Goal: Task Accomplishment & Management: Manage account settings

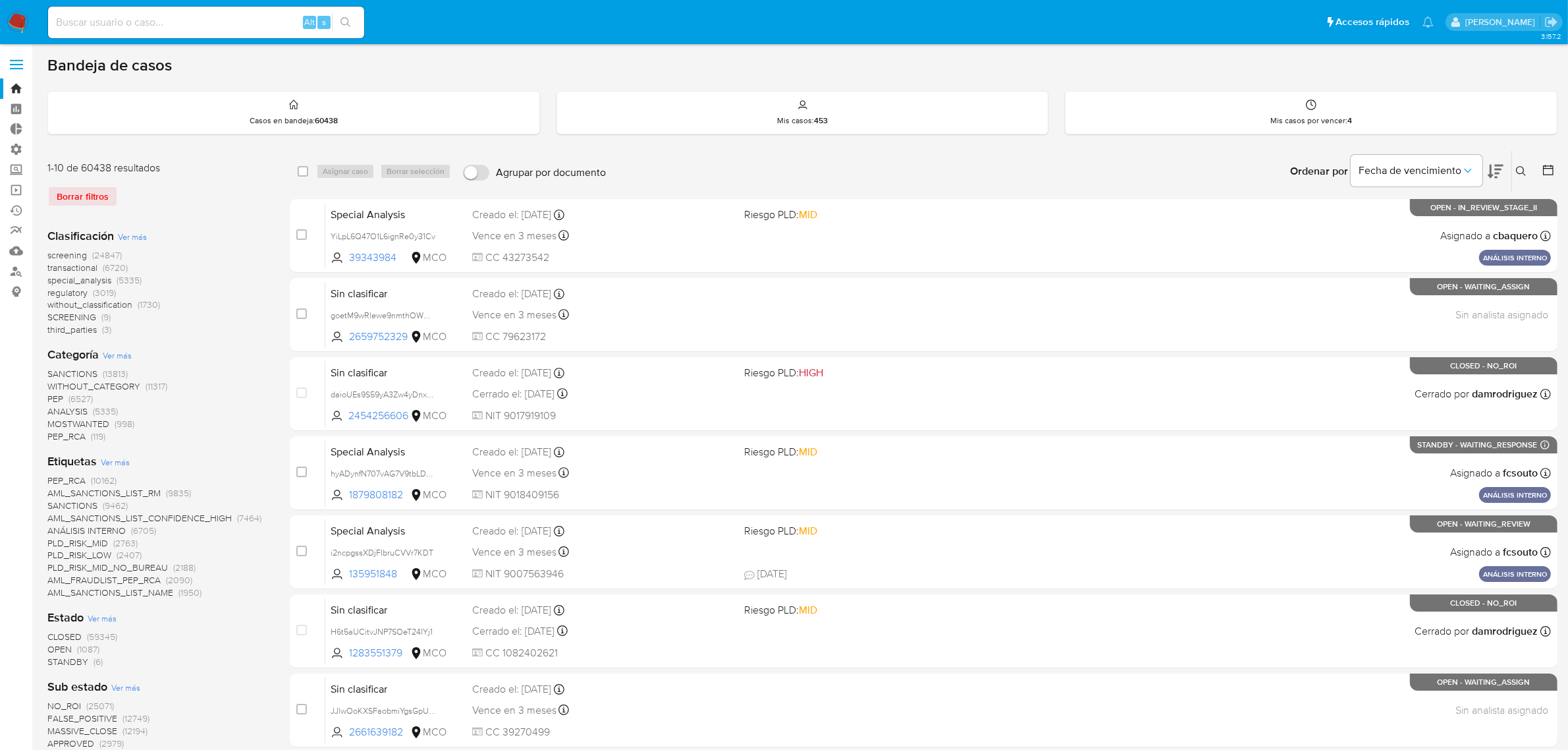
click at [17, 20] on img at bounding box center [17, 22] width 22 height 22
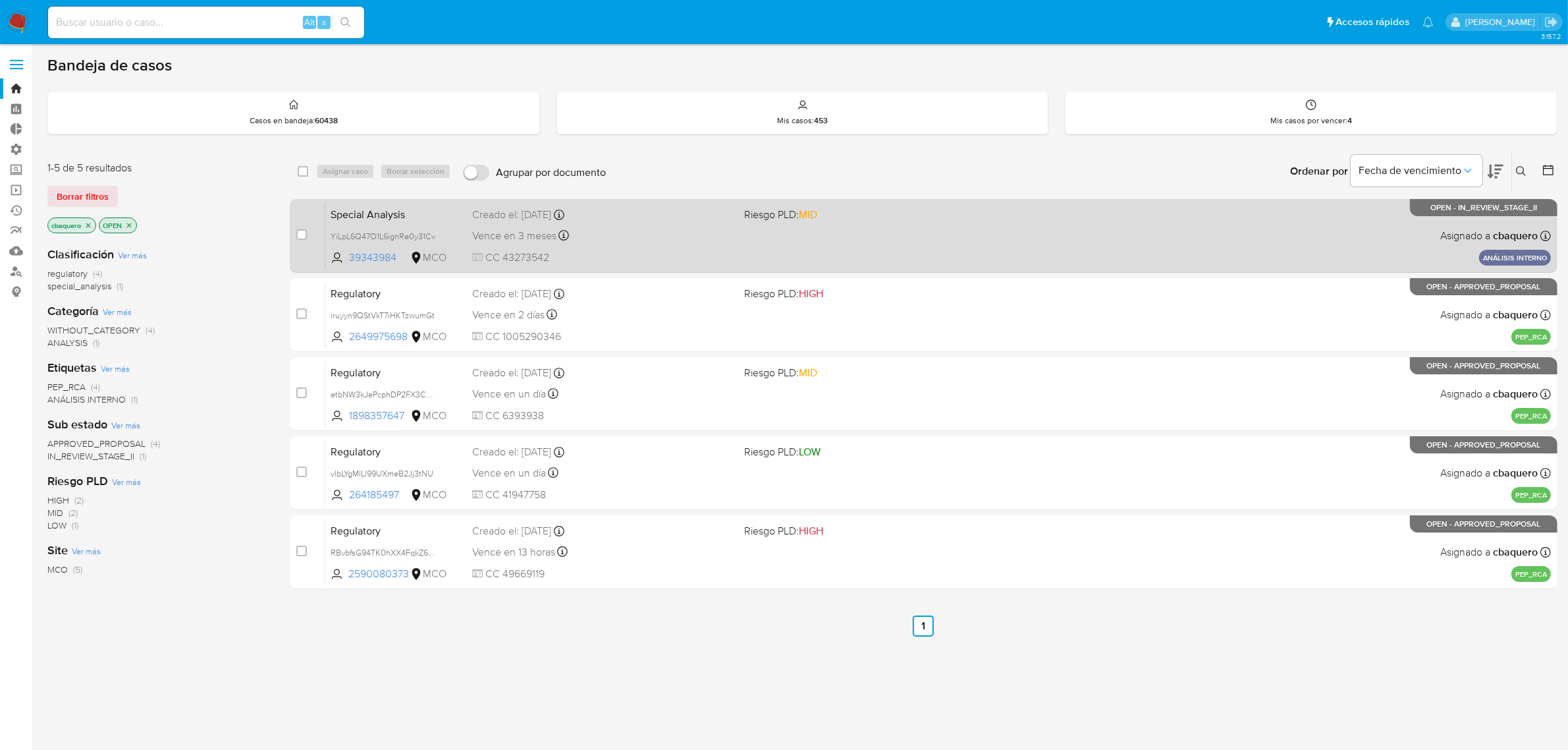
click at [815, 234] on div "Special Analysis YiLpL6Q47O1L6ignRe0y31Cv 39343984 MCO Riesgo PLD: MID Creado e…" at bounding box center [938, 236] width 1226 height 66
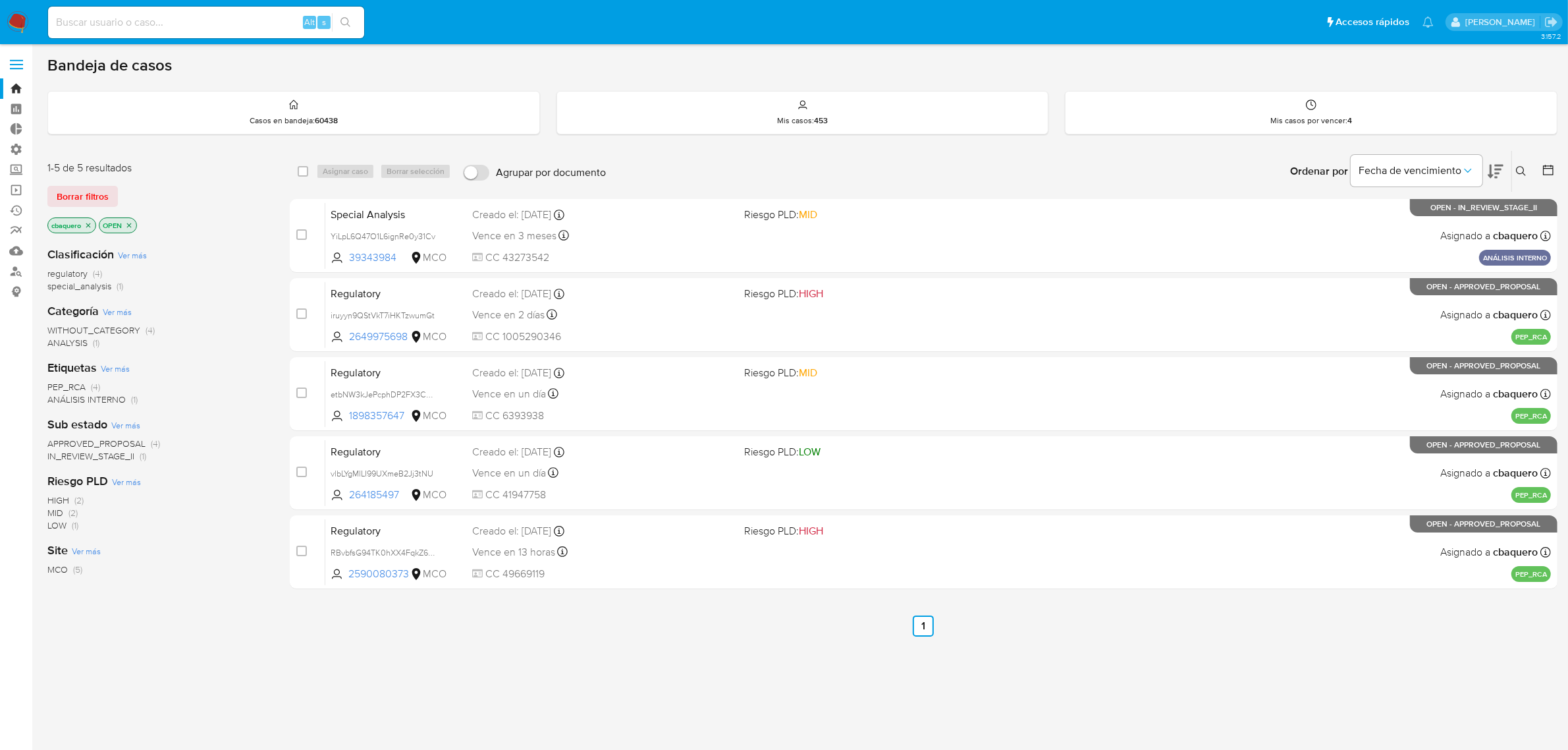
click at [18, 14] on img at bounding box center [17, 22] width 22 height 22
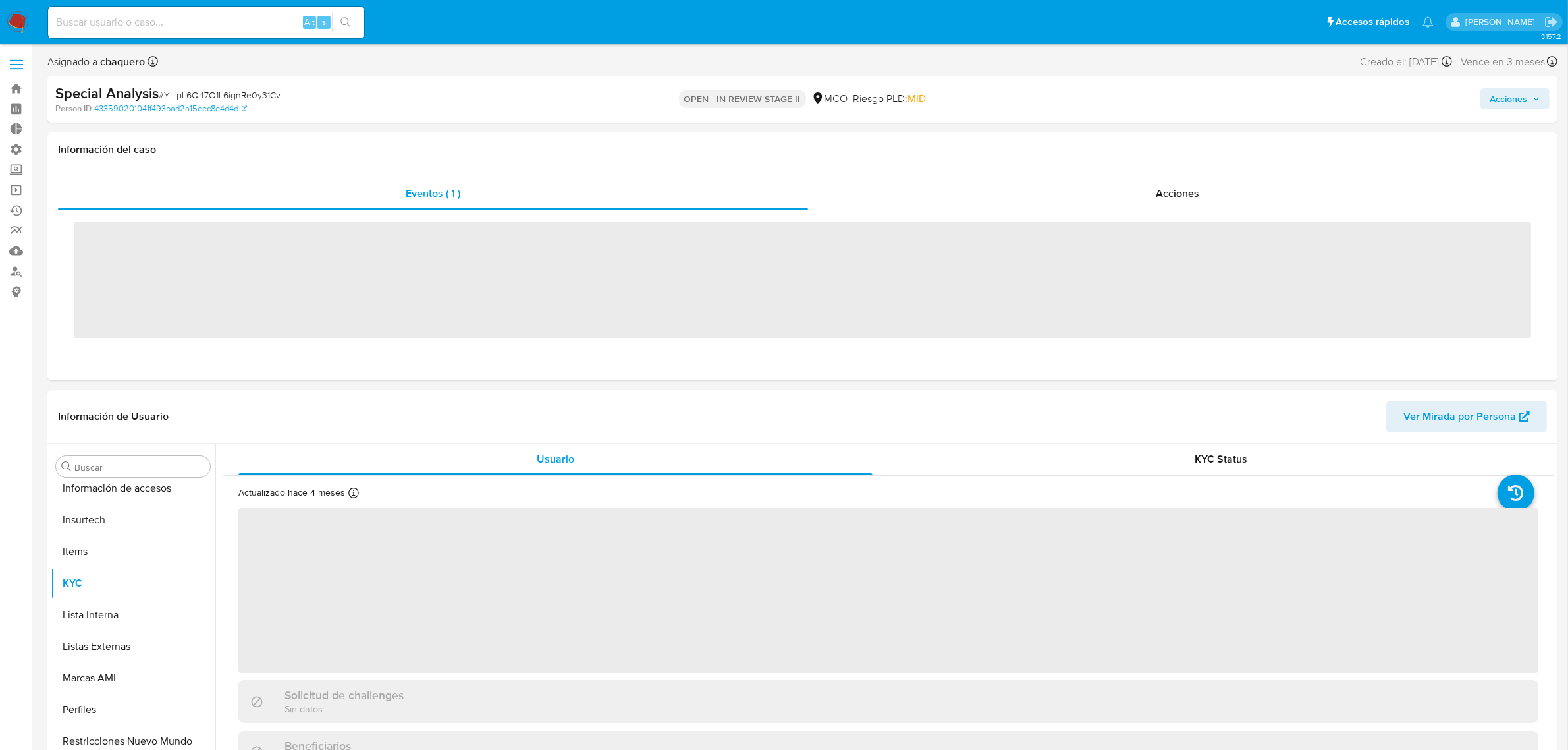
scroll to position [555, 0]
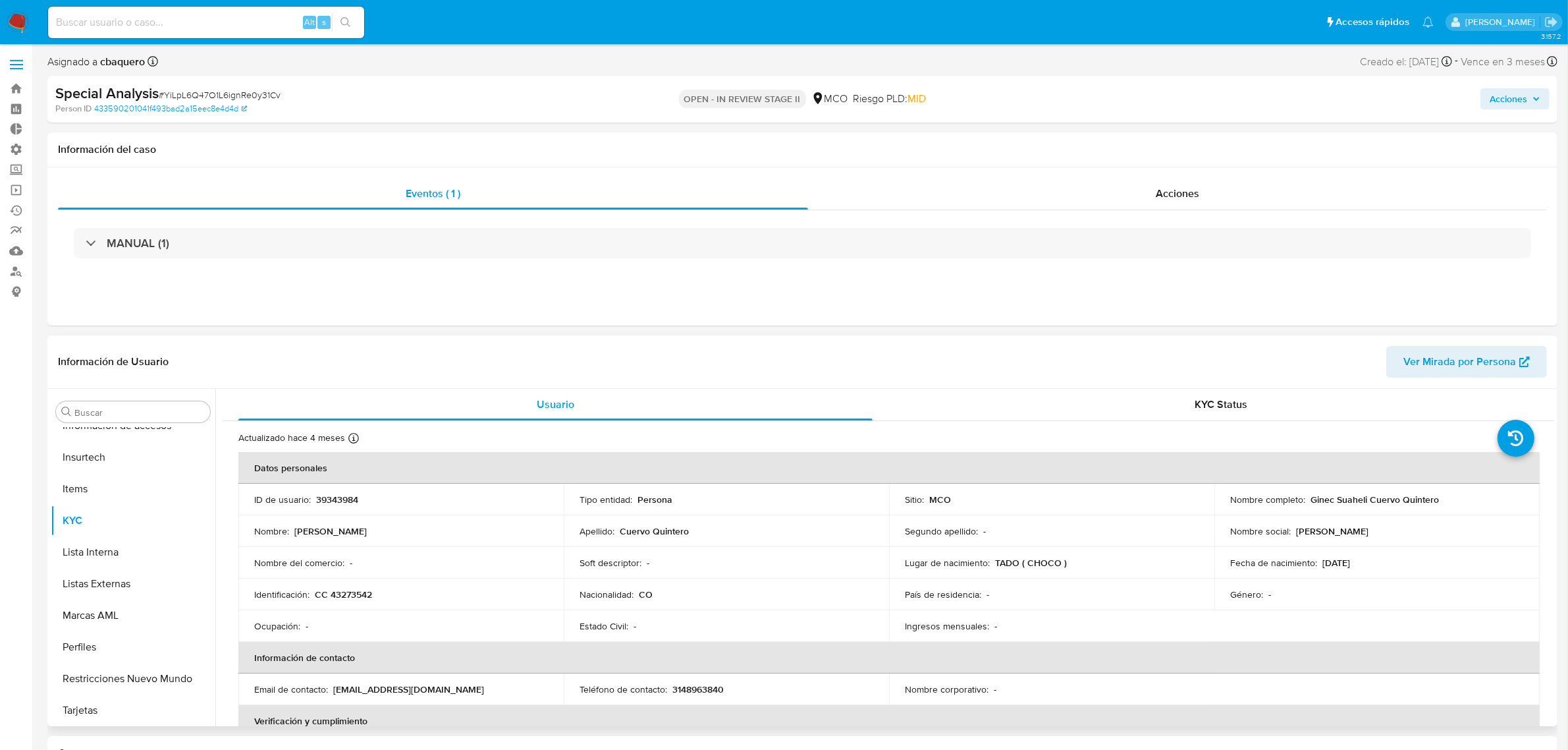
select select "10"
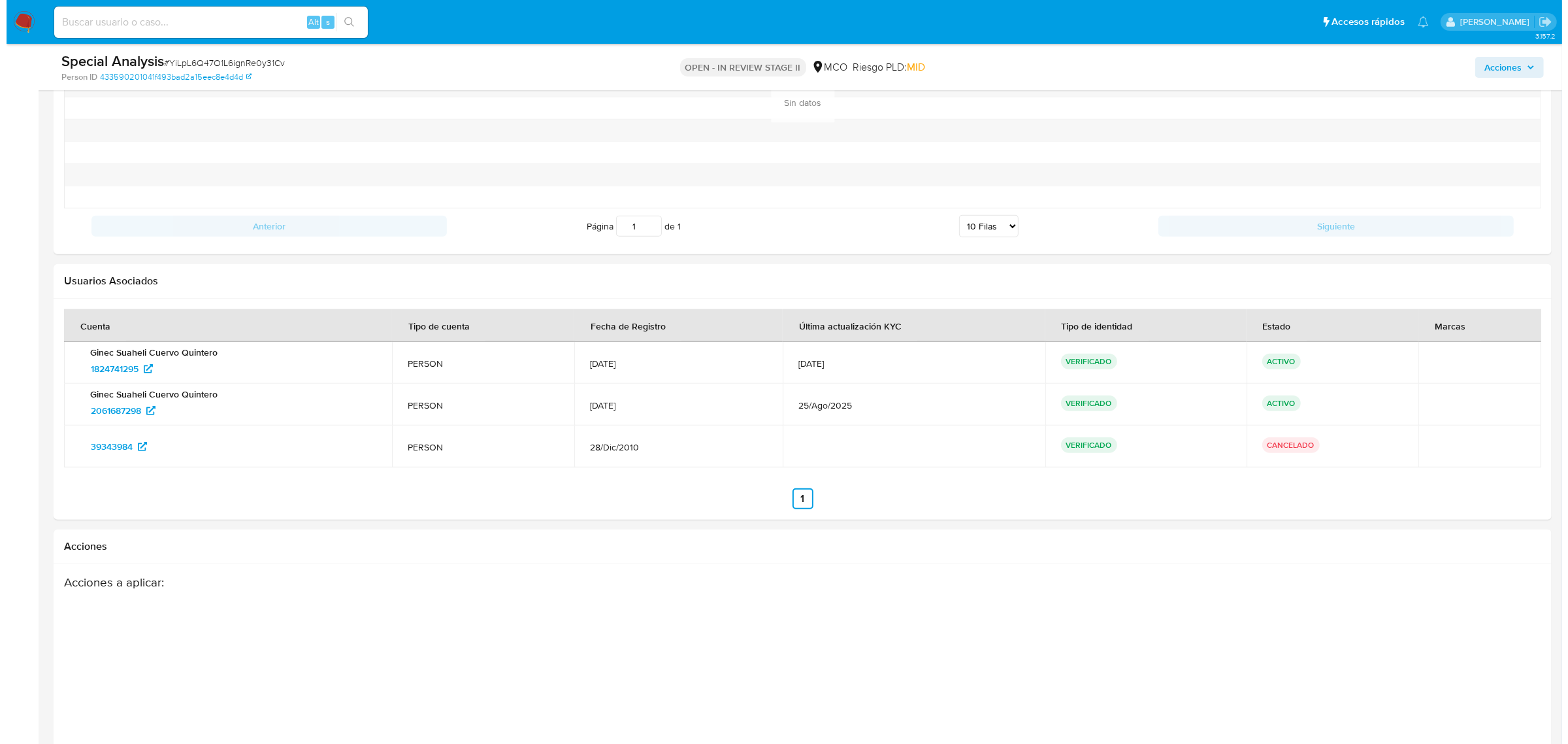
scroll to position [1549, 0]
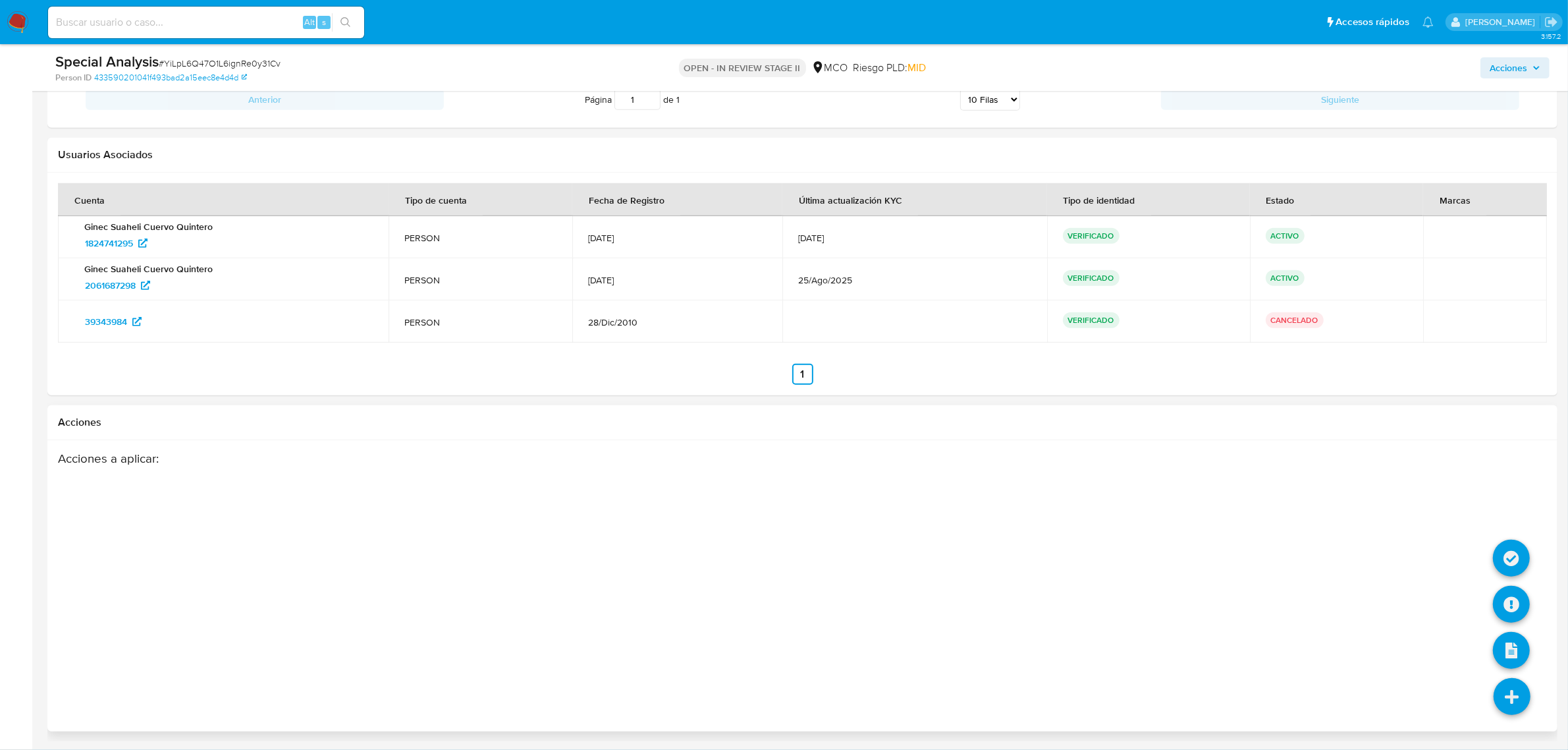
drag, startPoint x: 1482, startPoint y: 704, endPoint x: 1503, endPoint y: 700, distance: 21.4
click at [1491, 702] on li at bounding box center [1512, 699] width 70 height 74
click at [1506, 555] on icon at bounding box center [1511, 558] width 37 height 37
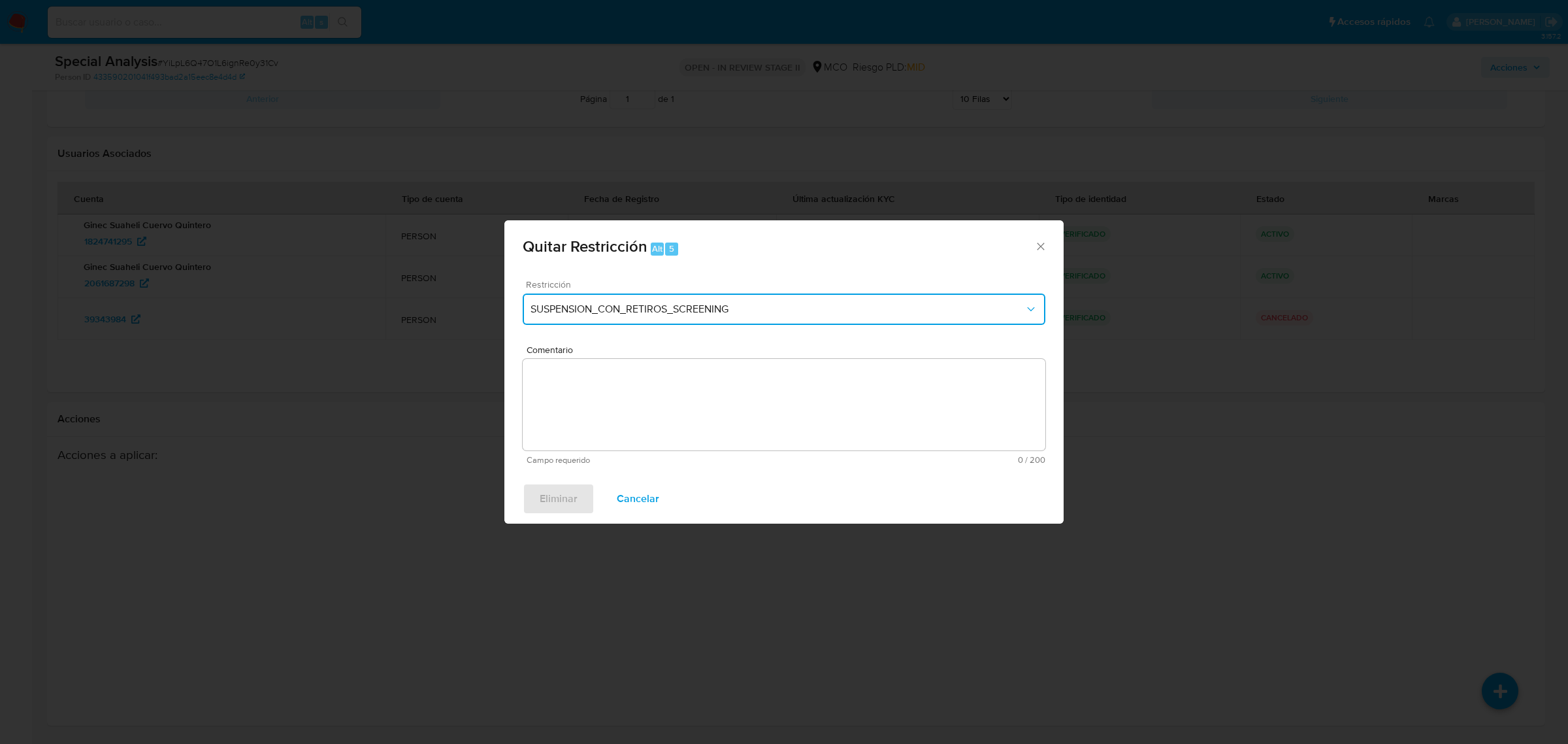
click at [638, 302] on button "SUSPENSION_CON_RETIROS_SCREENING" at bounding box center [784, 309] width 523 height 31
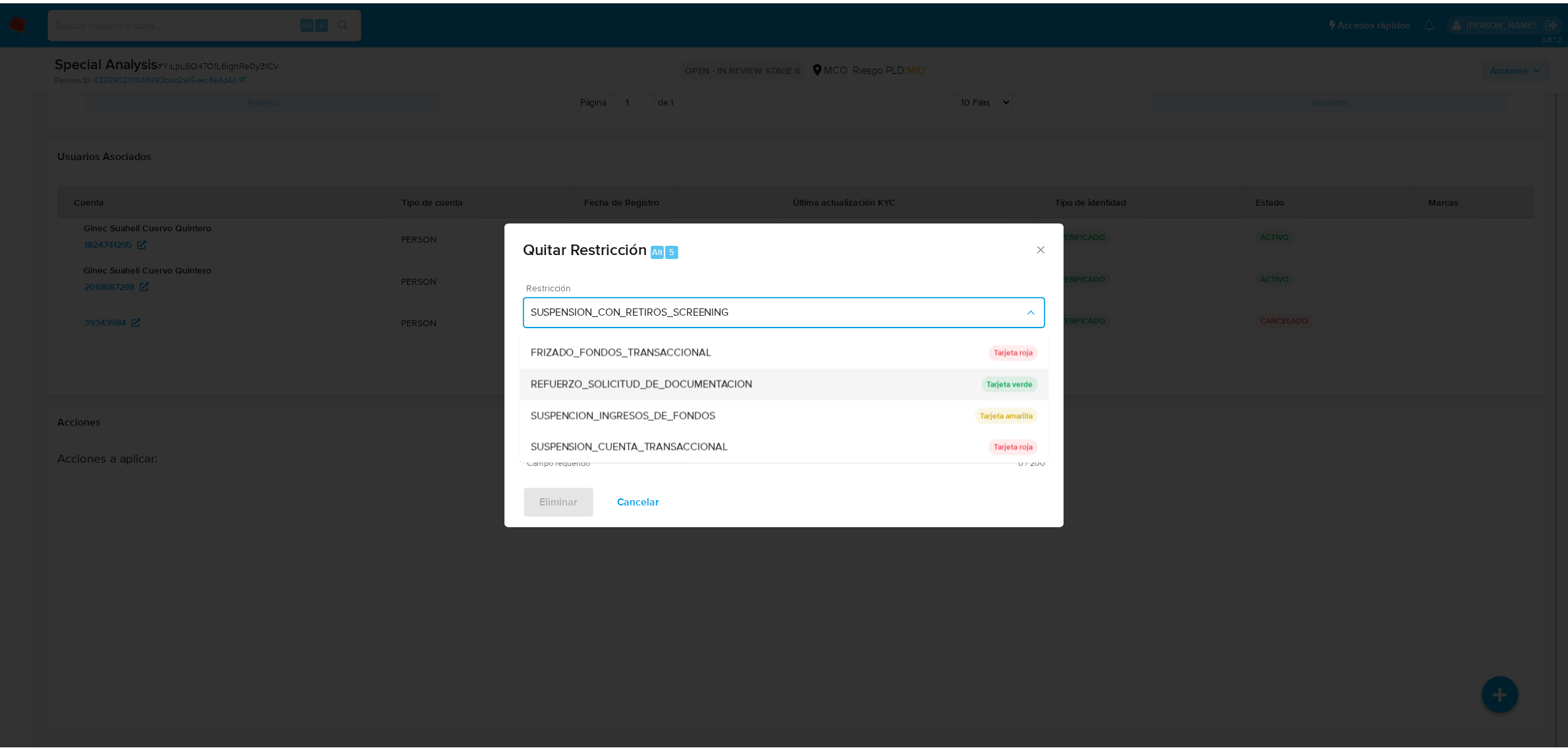
scroll to position [102, 0]
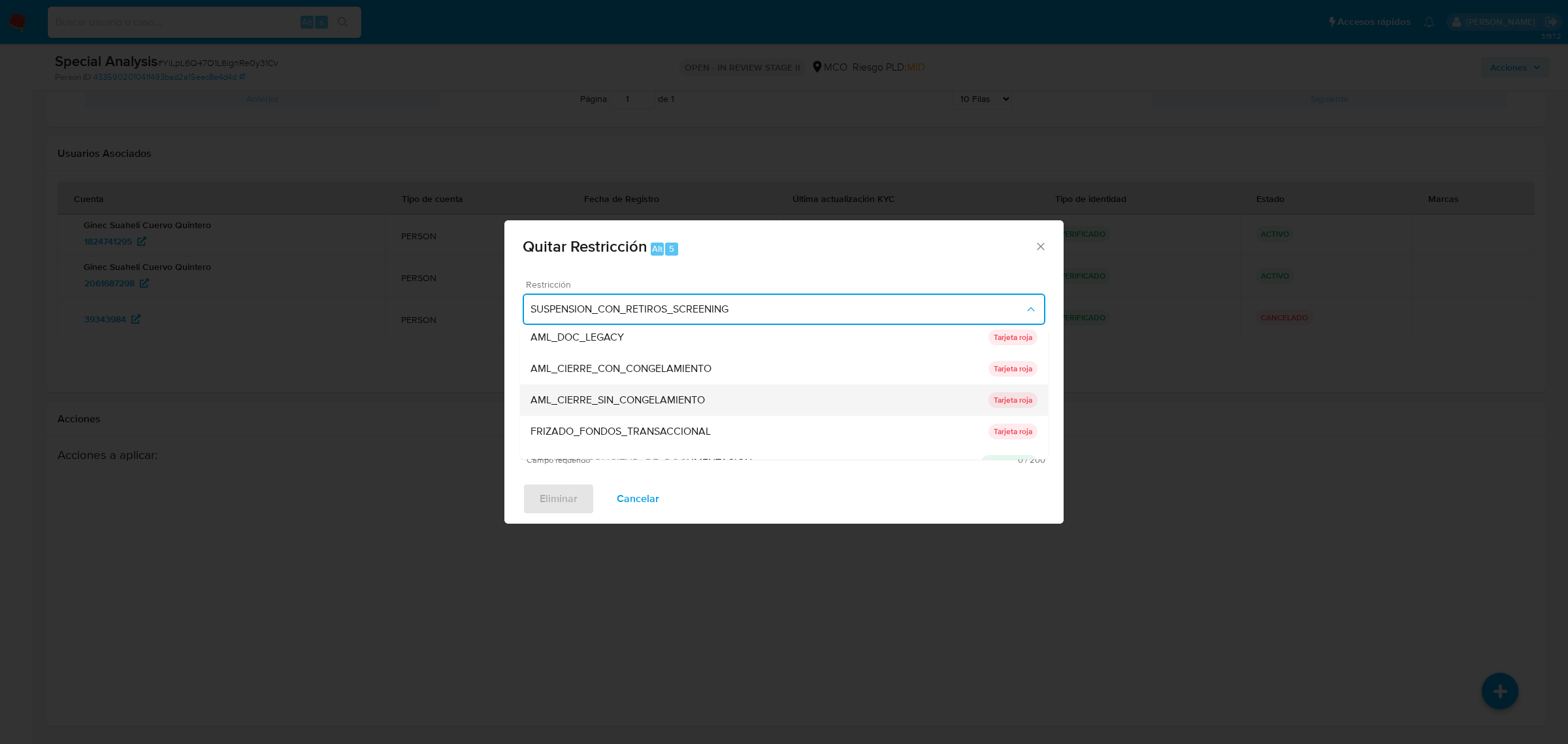
click at [647, 394] on span "AML_CIERRE_SIN_CONGELAMIENTO" at bounding box center [617, 399] width 174 height 13
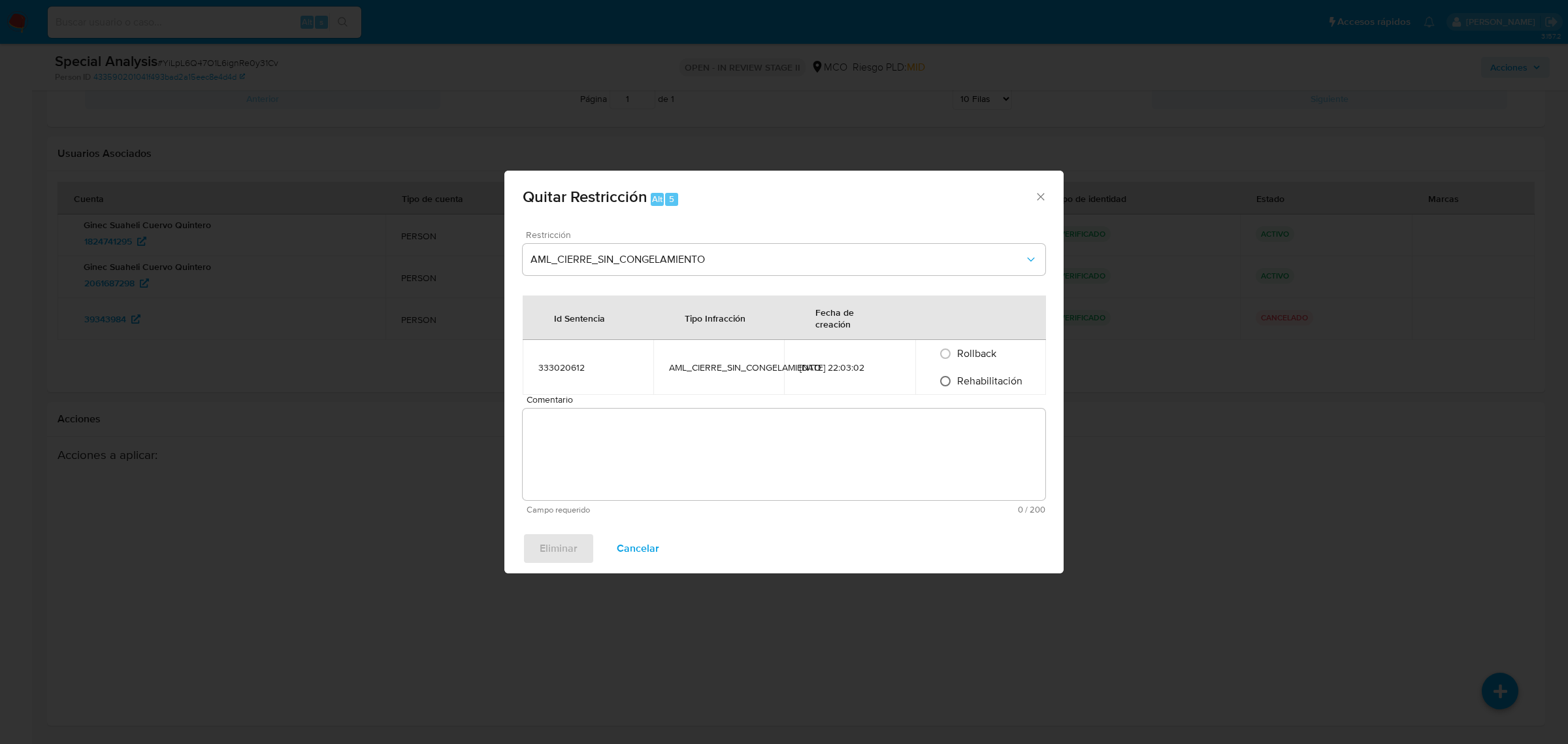
click at [945, 377] on input "Rehabilitación" at bounding box center [945, 381] width 21 height 21
radio input "true"
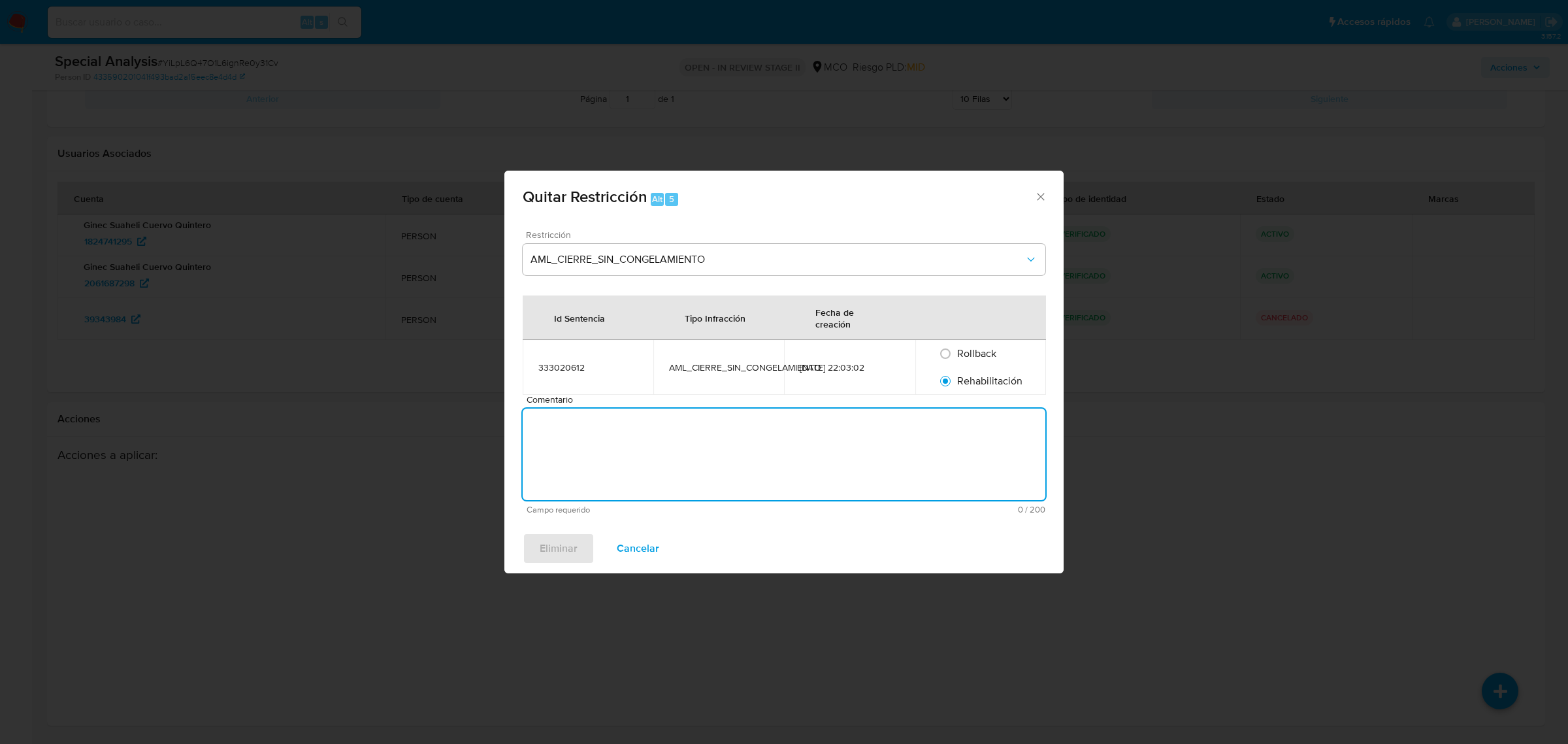
click at [765, 427] on textarea "Comentario" at bounding box center [784, 454] width 523 height 91
type textarea "Se quita restricción por validación de AML"
click at [563, 551] on span "Eliminar" at bounding box center [559, 548] width 38 height 29
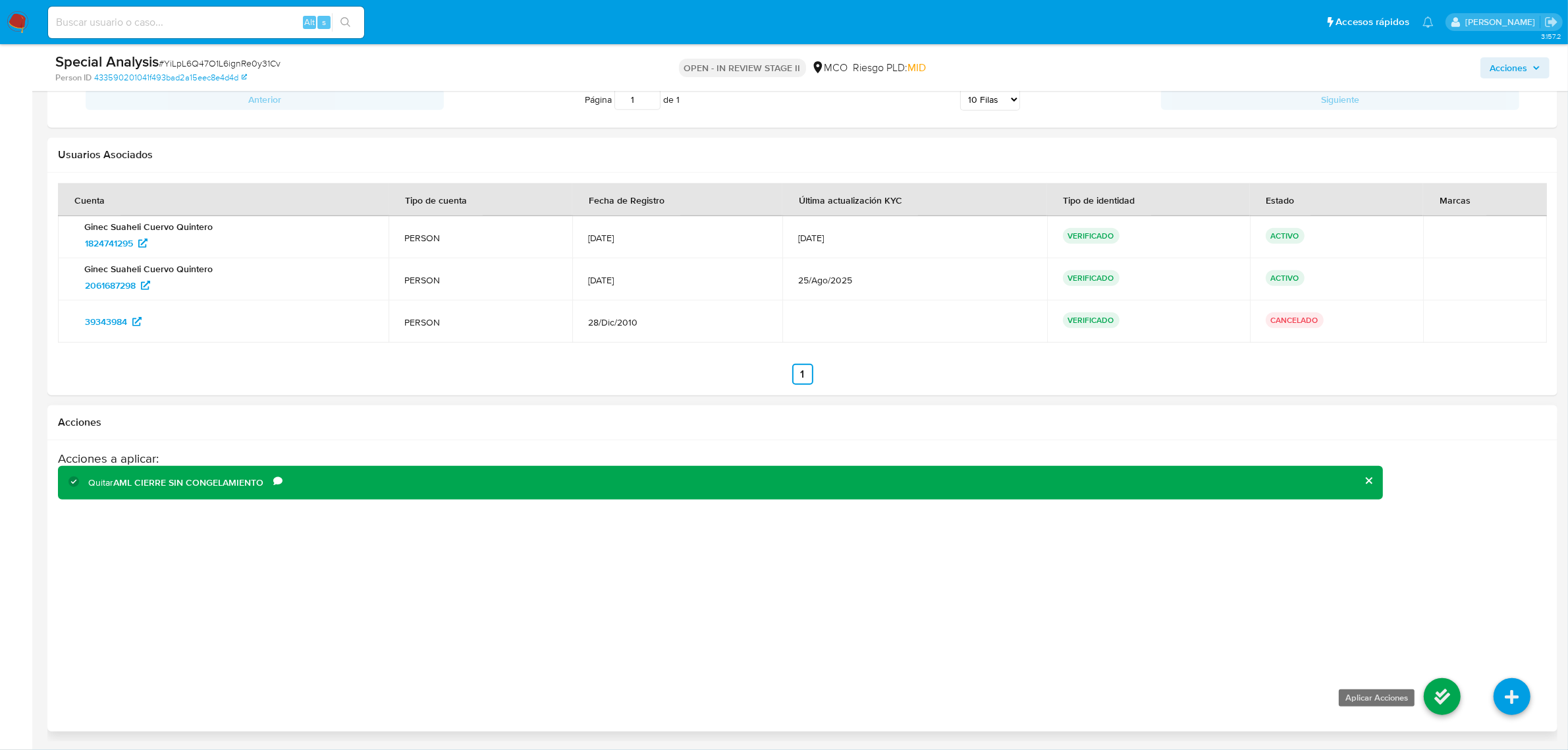
click at [1427, 696] on icon at bounding box center [1442, 696] width 37 height 37
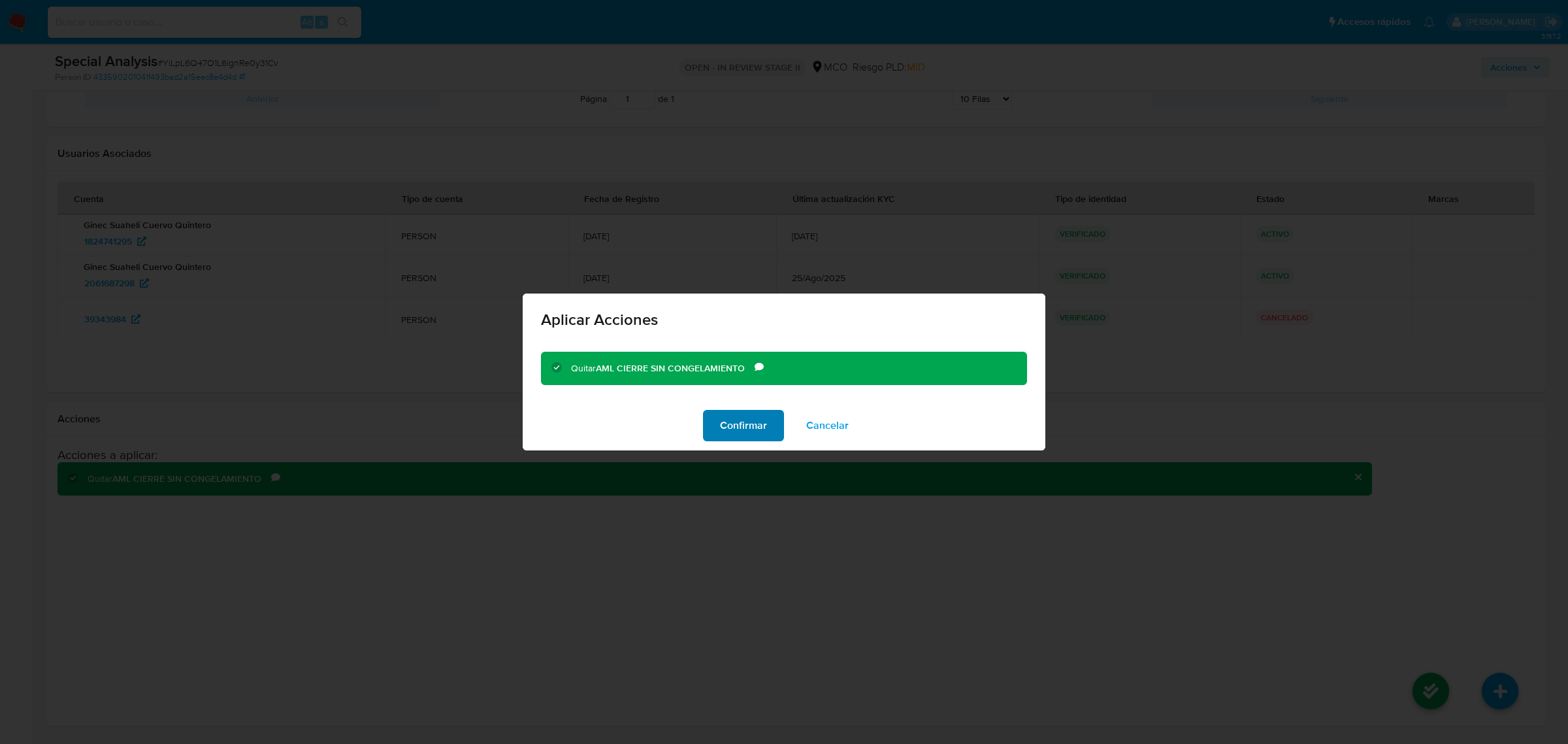
click at [737, 432] on span "Confirmar" at bounding box center [744, 425] width 47 height 29
